Goal: Browse casually

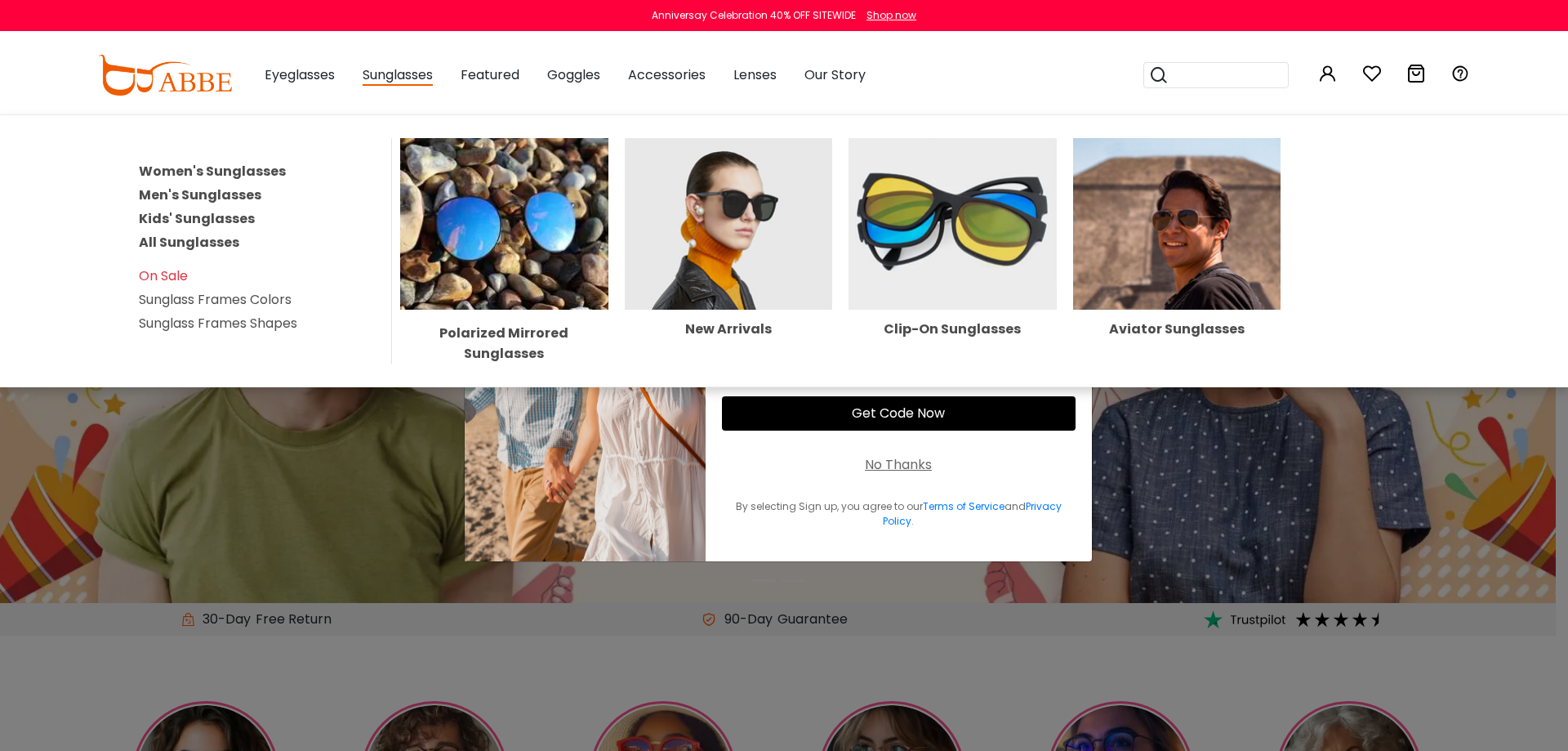
click at [887, 209] on img at bounding box center [953, 223] width 208 height 171
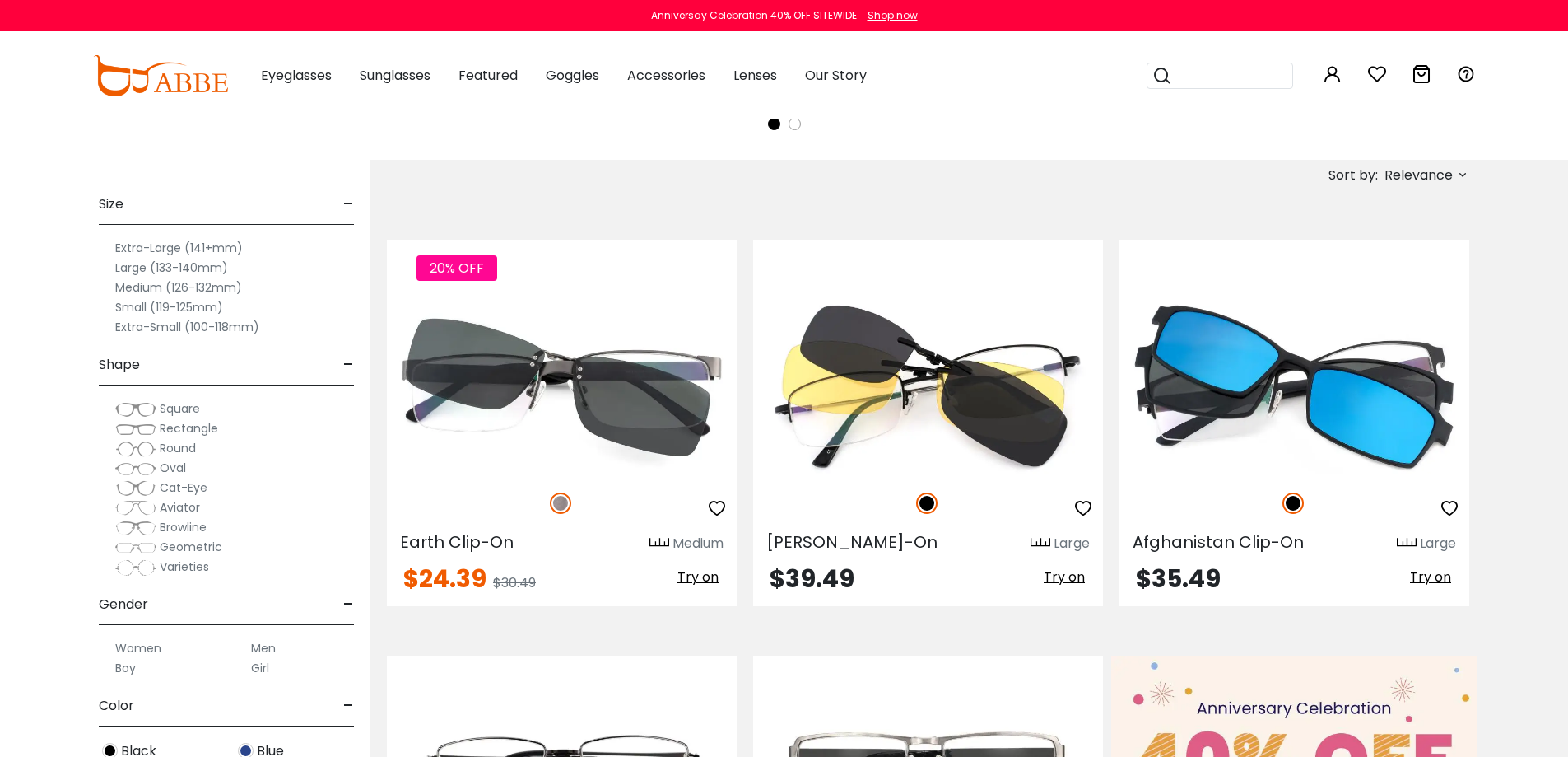
scroll to position [576, 0]
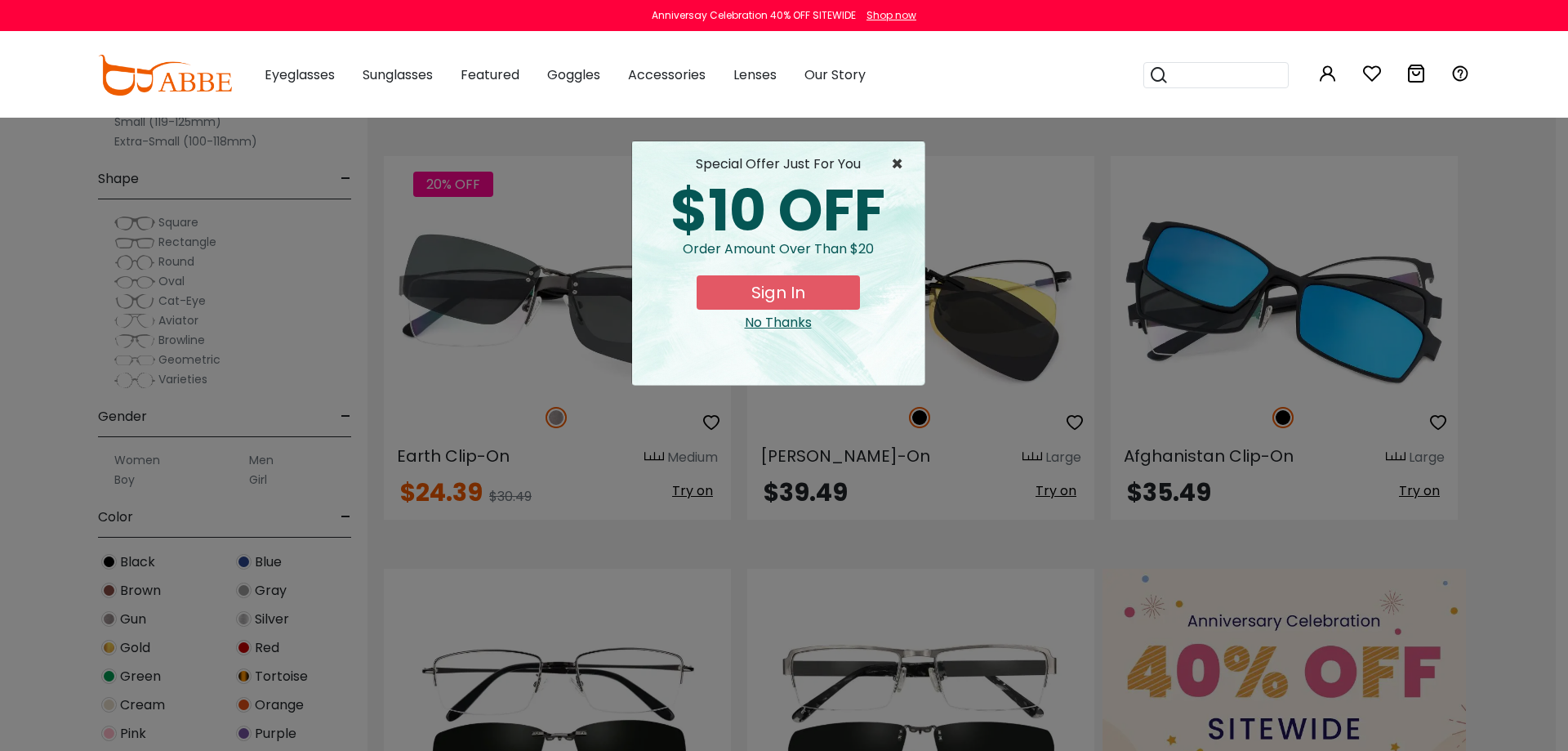
click at [897, 167] on span "×" at bounding box center [901, 164] width 21 height 20
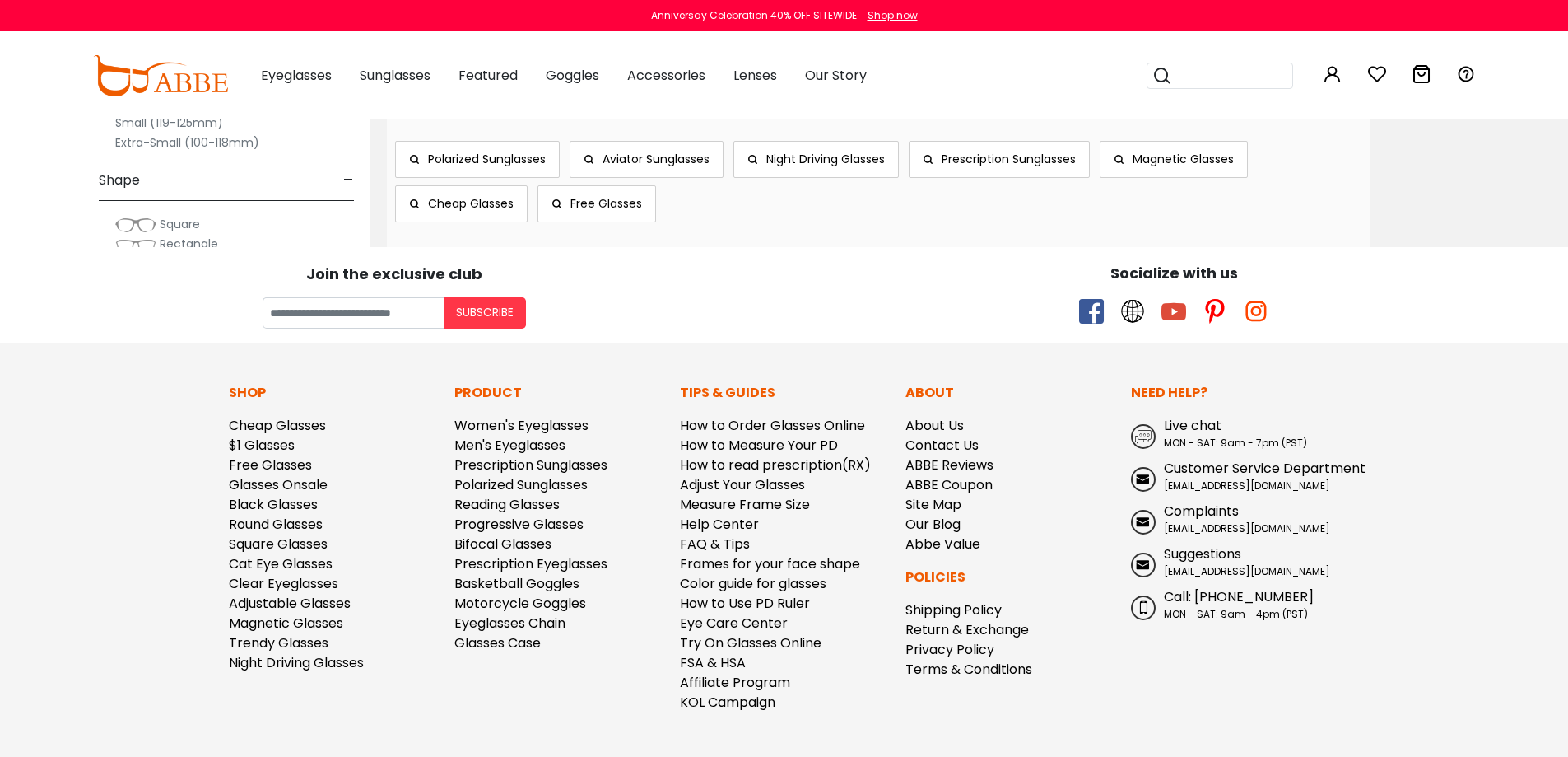
scroll to position [4721, 0]
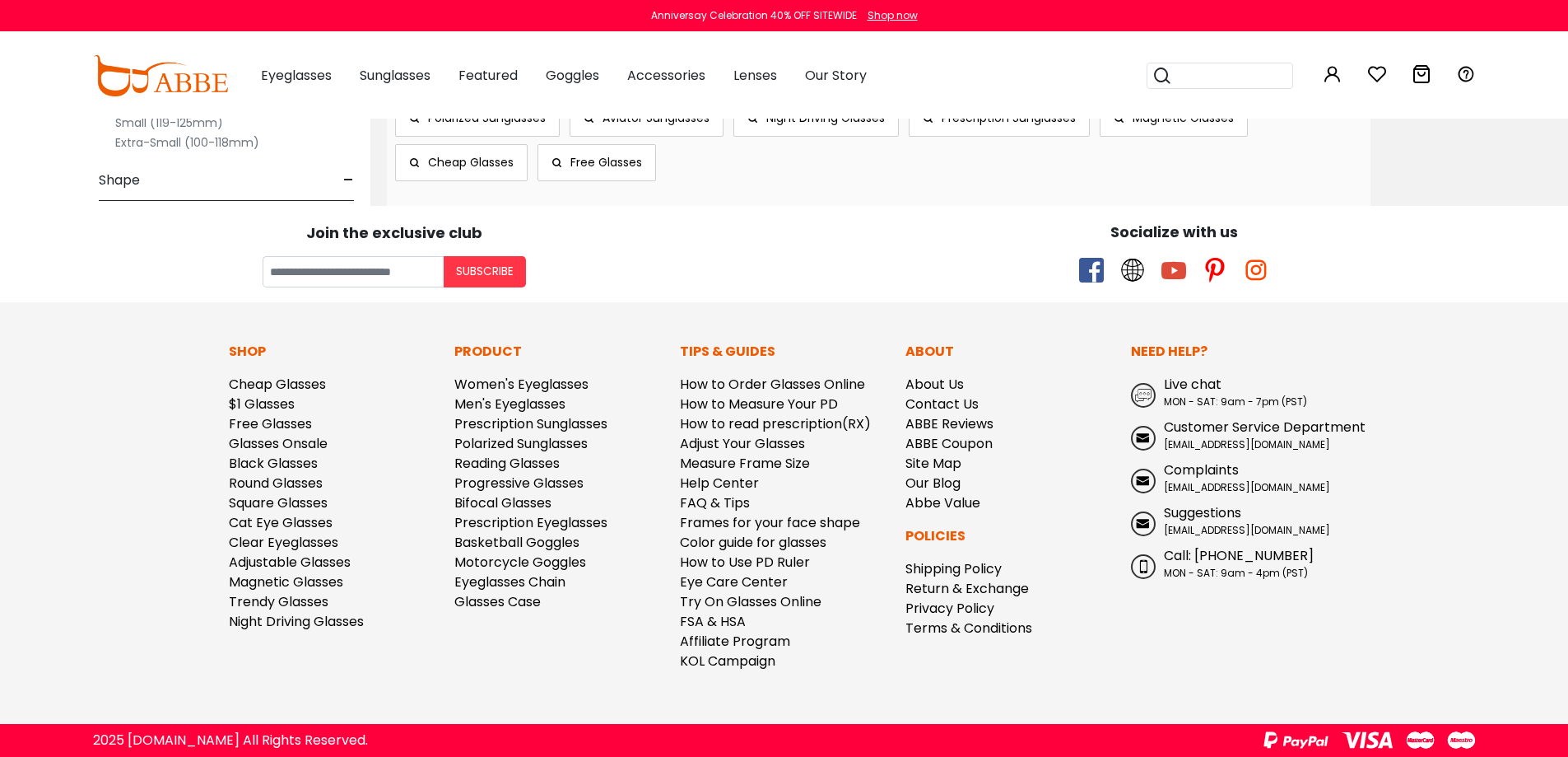
click at [1330, 670] on div "Need Help? Live chat MON - SAT: 9am - 7pm (PST) Customer Service Department ser…" at bounding box center [1236, 513] width 225 height 342
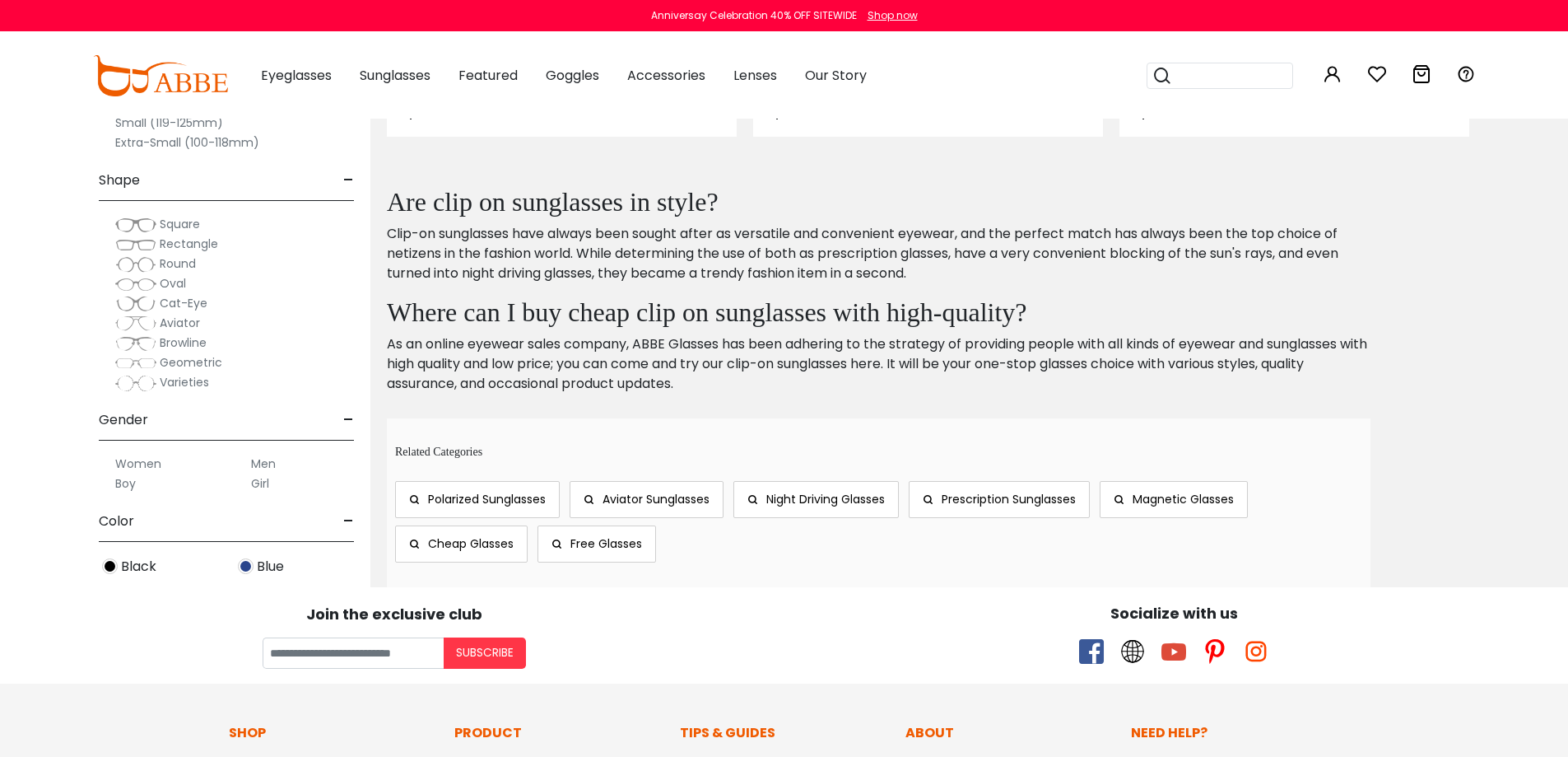
scroll to position [4309, 0]
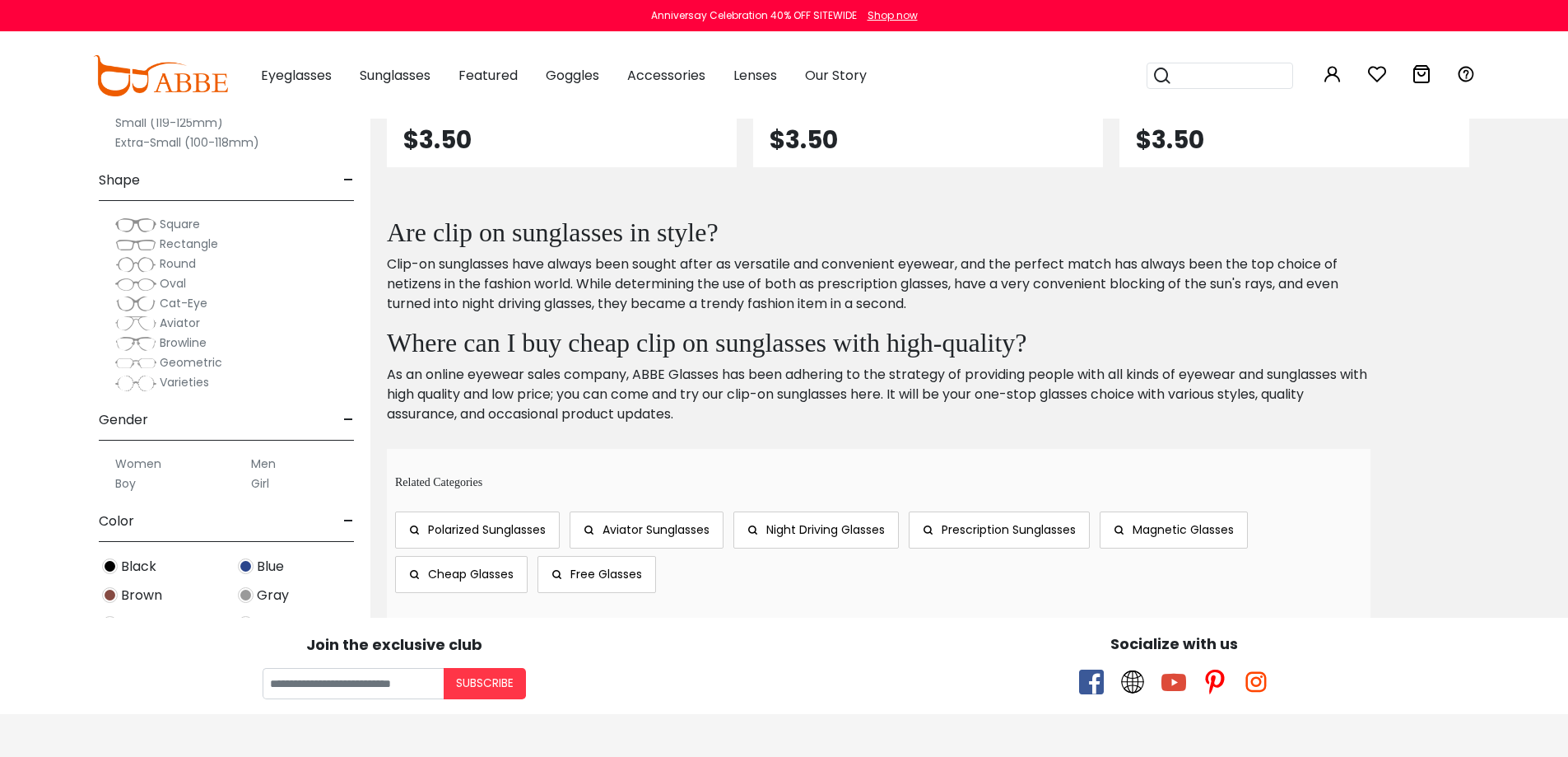
drag, startPoint x: 1307, startPoint y: 487, endPoint x: 1146, endPoint y: 324, distance: 229.1
click at [1146, 324] on div "Are clip on sunglasses in style? Clip-on sunglasses have always been sought aft…" at bounding box center [879, 320] width 983 height 208
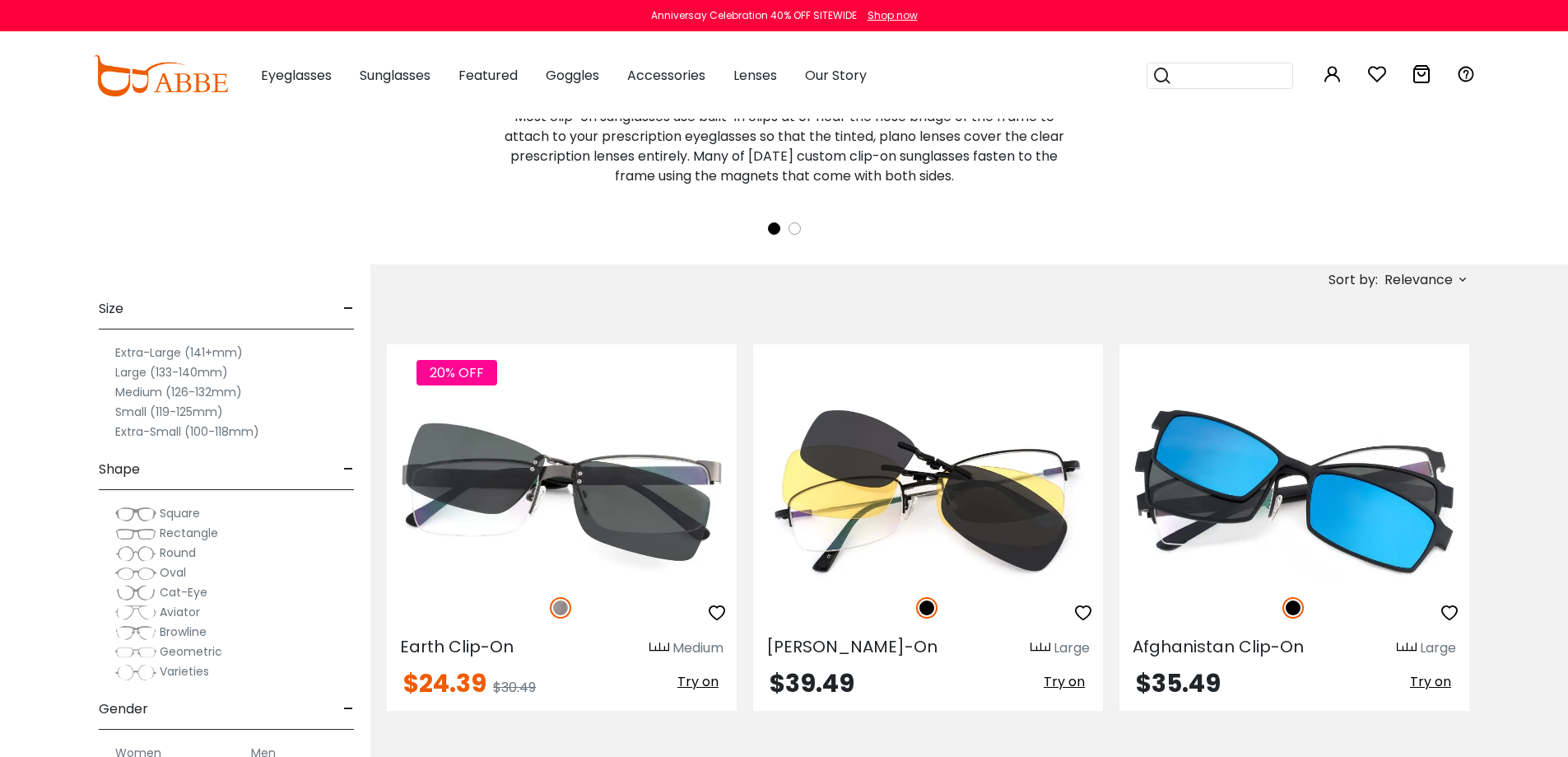
scroll to position [0, 0]
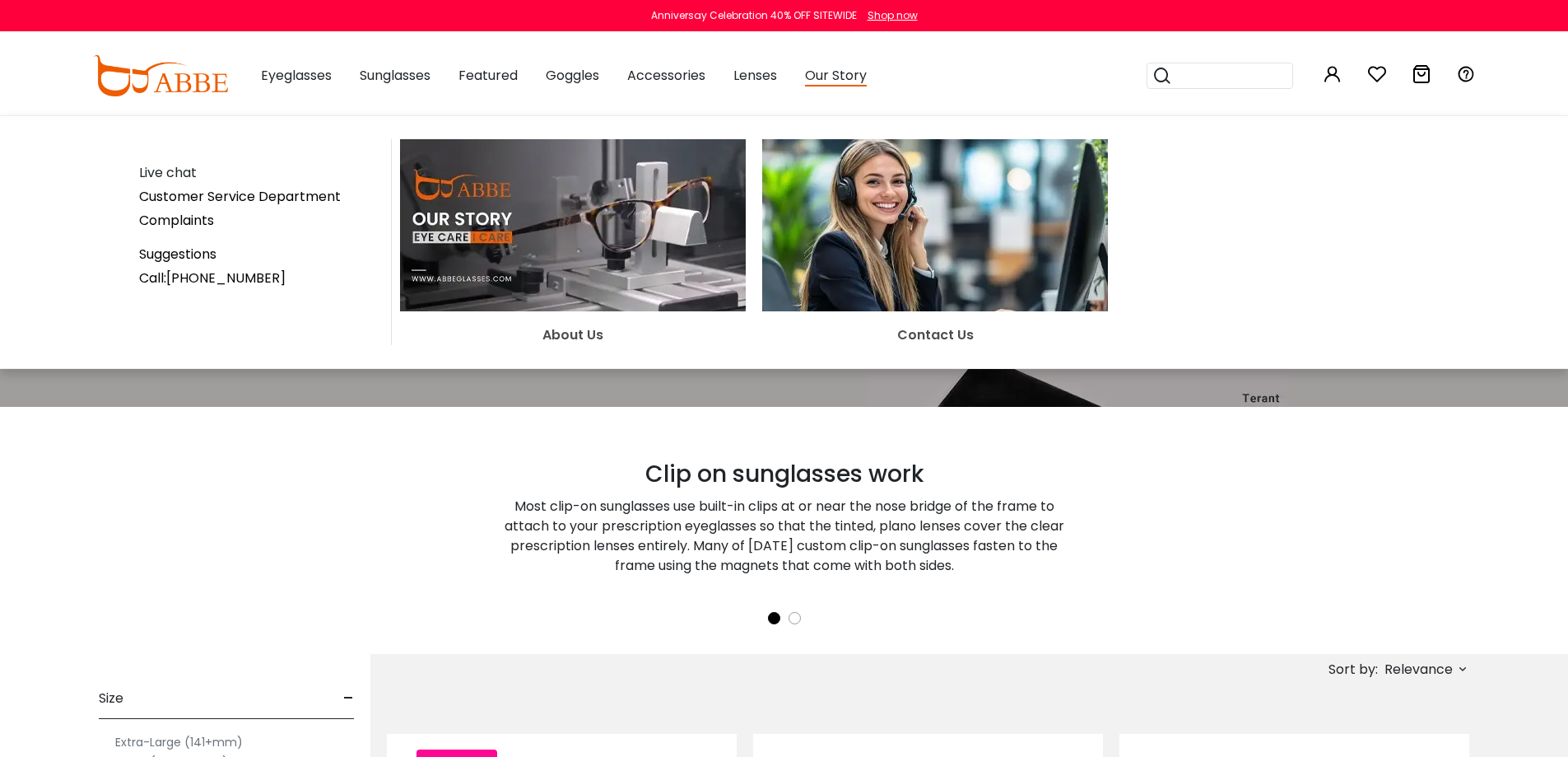
click at [464, 227] on img at bounding box center [573, 224] width 346 height 173
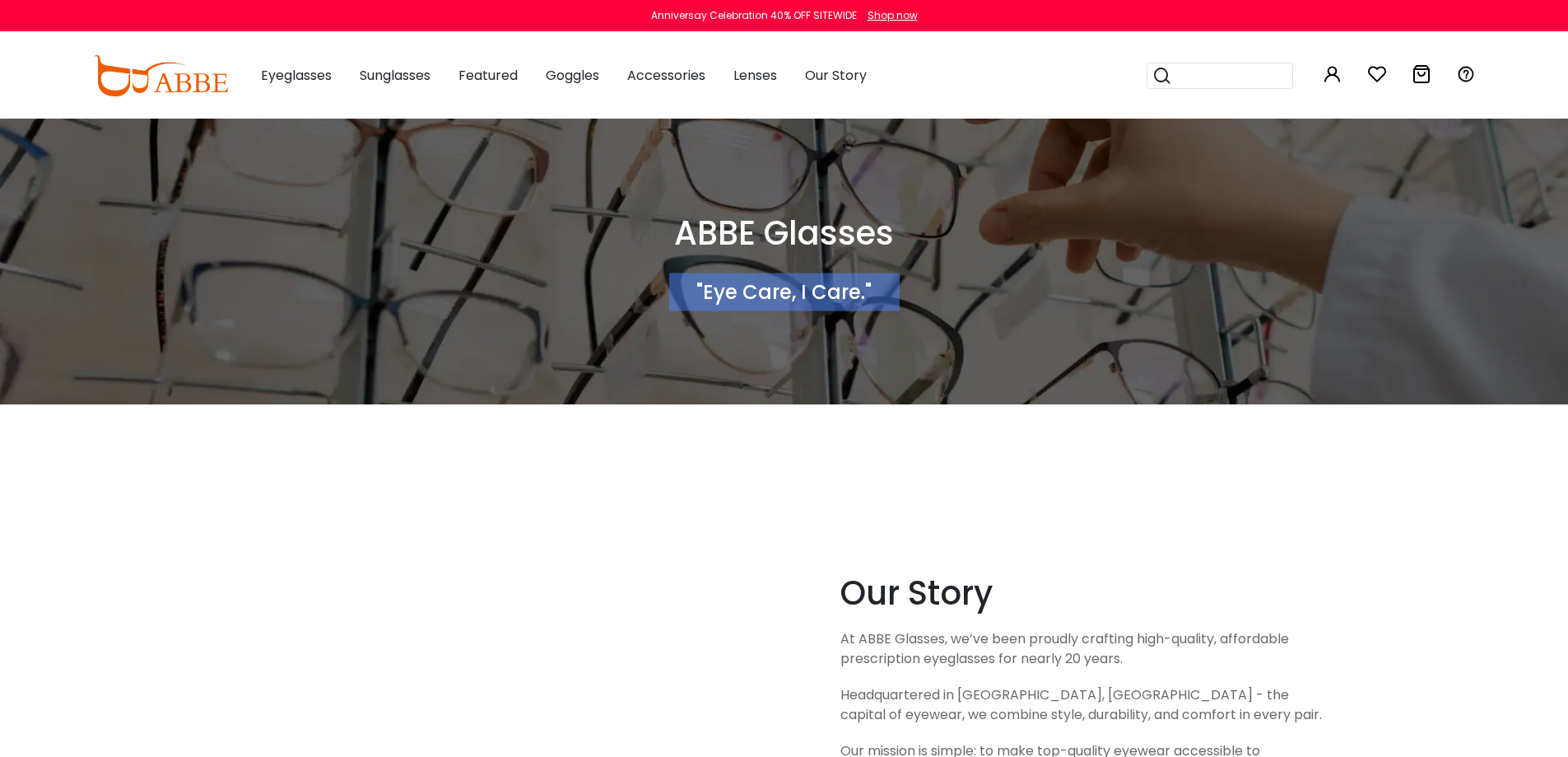
click at [91, 74] on div "0 0 Eyeglasses Women's Eyeglasses" at bounding box center [784, 76] width 1568 height 86
click at [166, 81] on img at bounding box center [160, 75] width 135 height 41
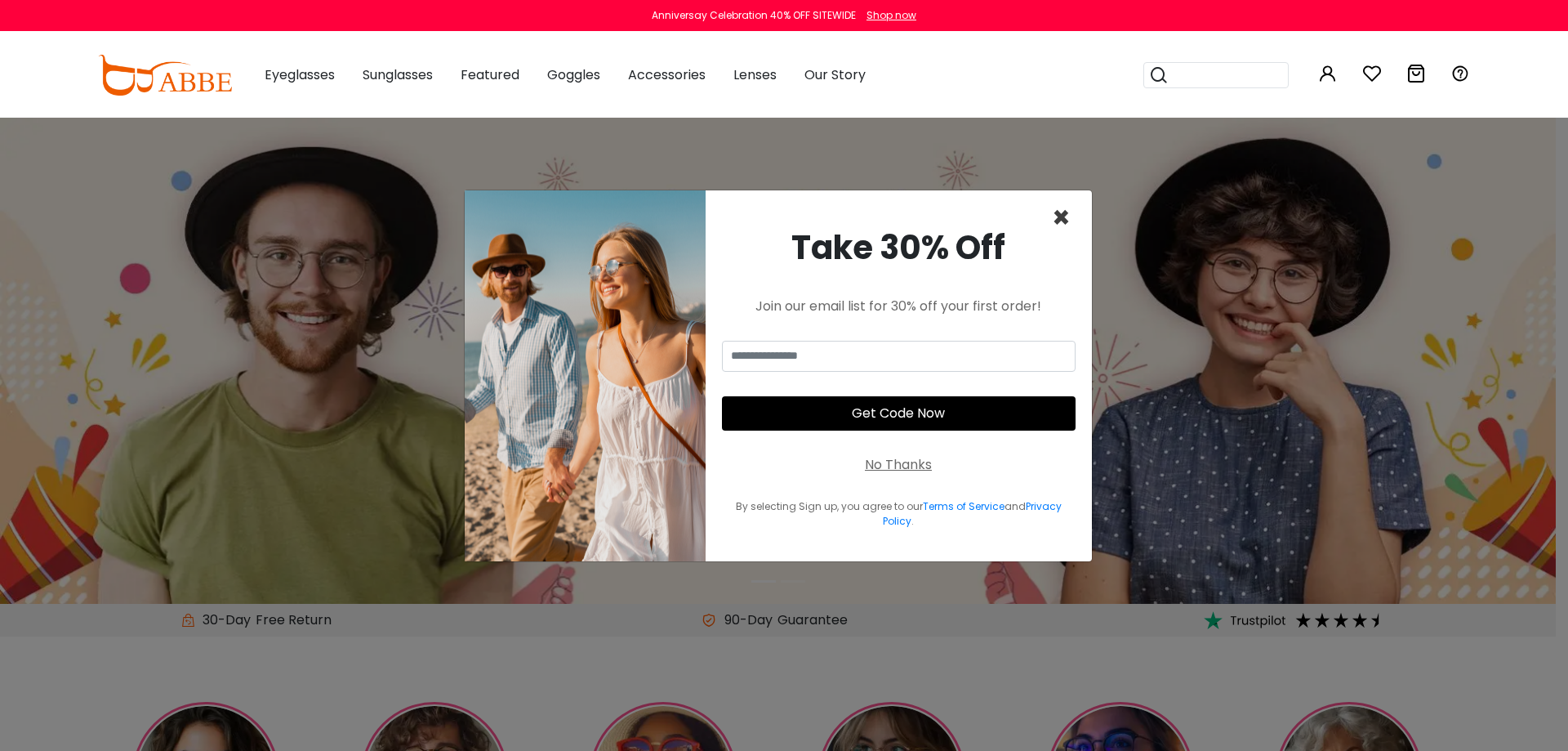
click at [1068, 212] on span "×" at bounding box center [1061, 218] width 19 height 42
